Goal: Task Accomplishment & Management: Manage account settings

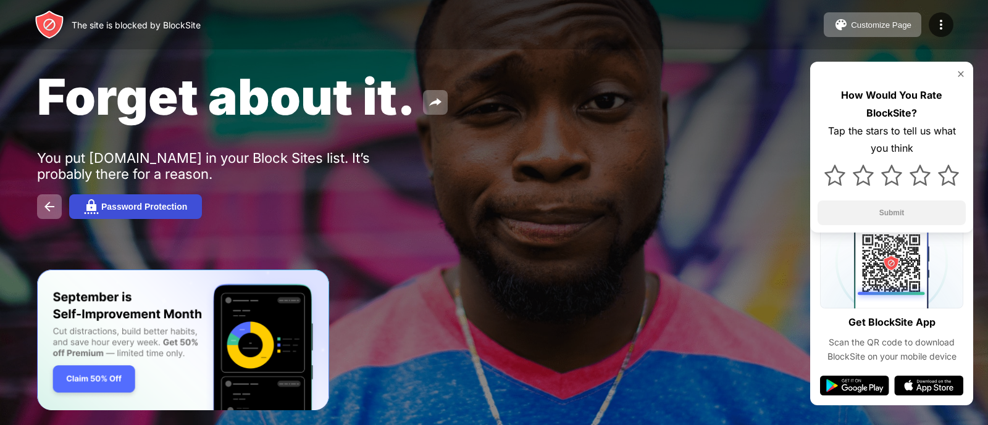
click at [162, 211] on div "Password Protection" at bounding box center [144, 207] width 86 height 10
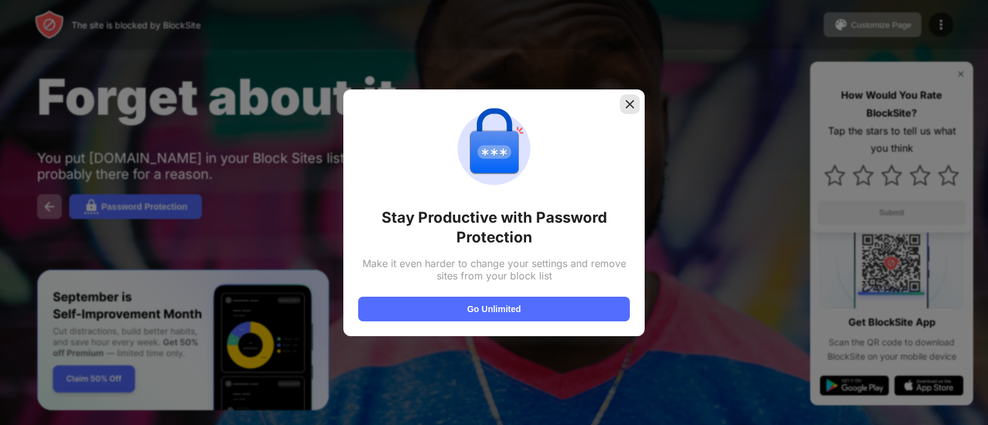
click at [629, 96] on div at bounding box center [630, 104] width 20 height 20
